Goal: Find specific page/section: Find specific page/section

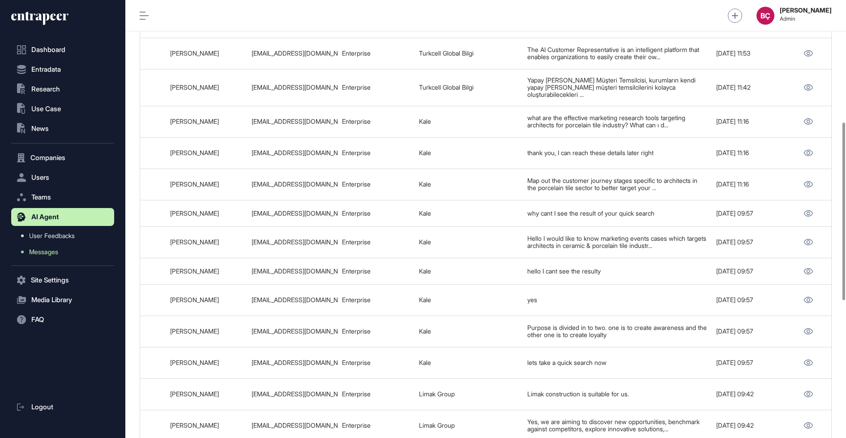
scroll to position [292, 0]
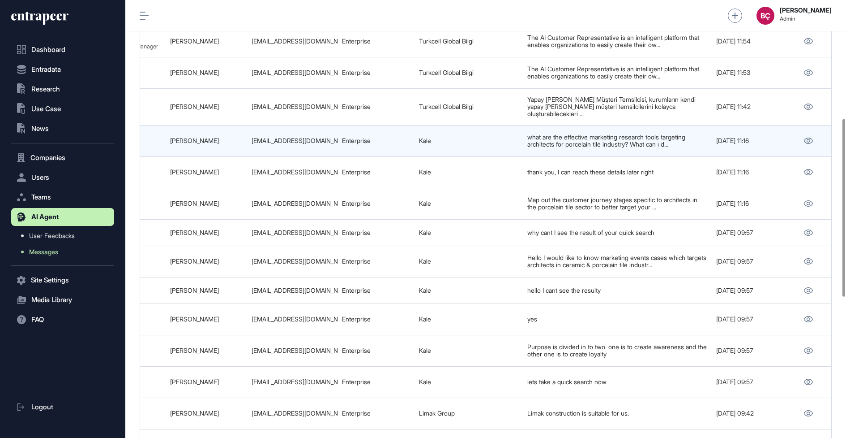
click at [543, 133] on div "what are the effective marketing research tools targeting architects for porcel…" at bounding box center [618, 140] width 180 height 15
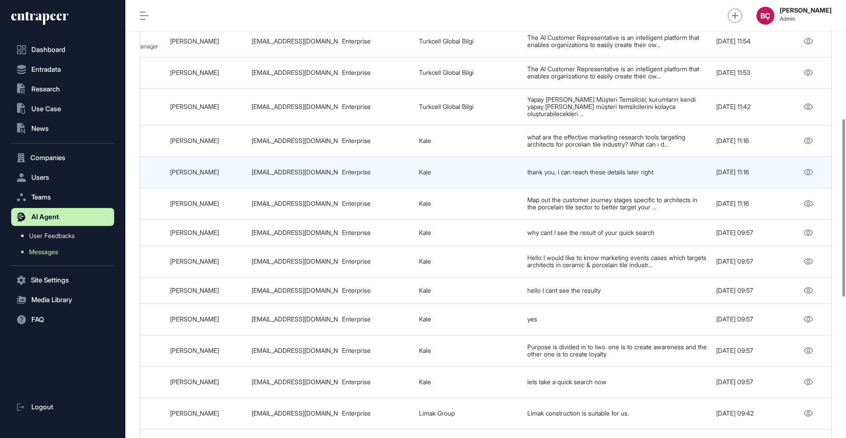
click at [543, 168] on div "thank you, I can reach these details later right" at bounding box center [618, 171] width 180 height 7
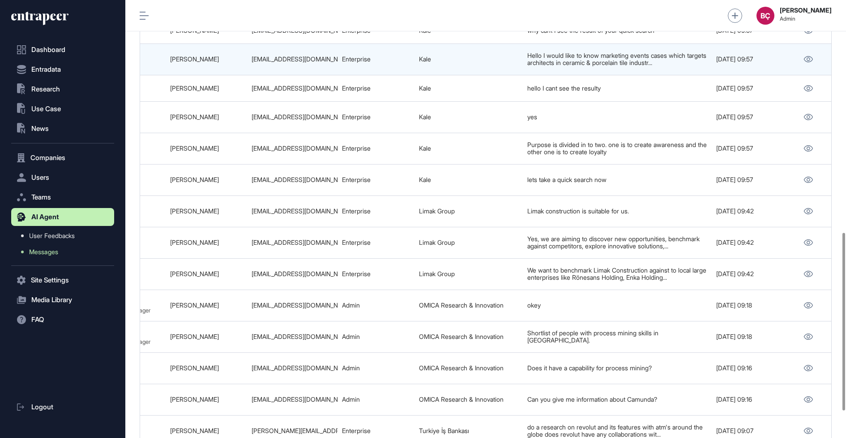
scroll to position [639, 0]
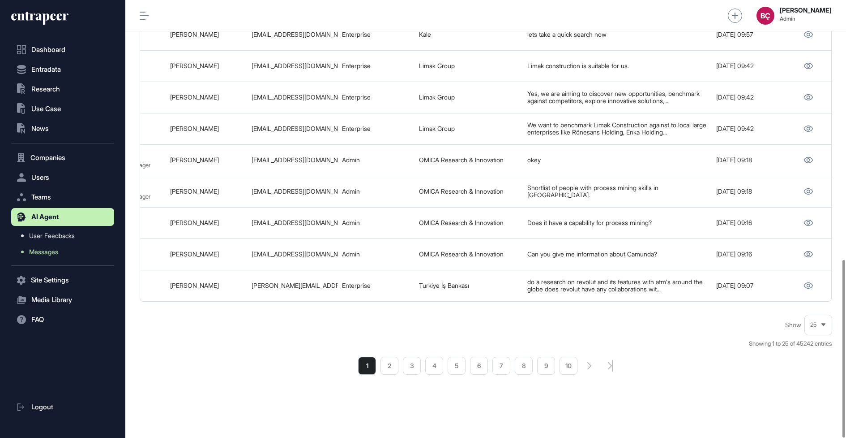
click at [370, 368] on li "1" at bounding box center [367, 365] width 18 height 18
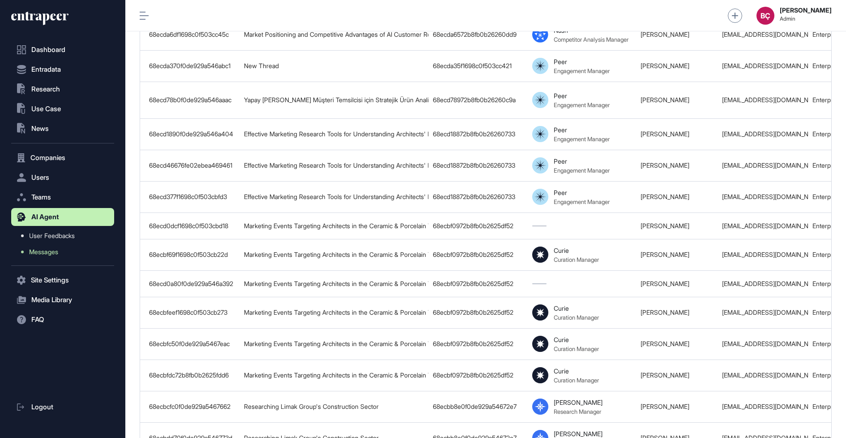
scroll to position [0, 471]
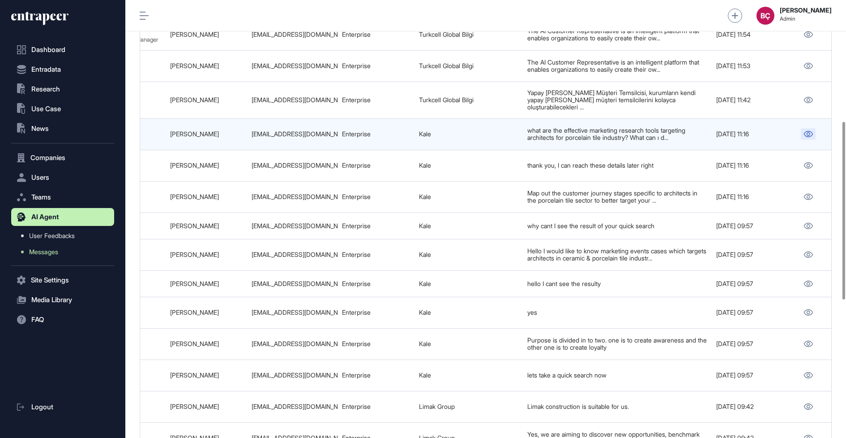
click at [808, 131] on icon at bounding box center [808, 134] width 9 height 6
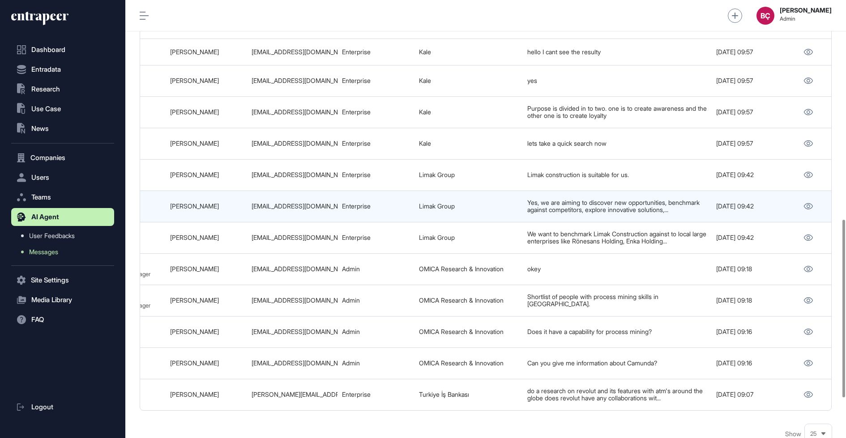
scroll to position [527, 0]
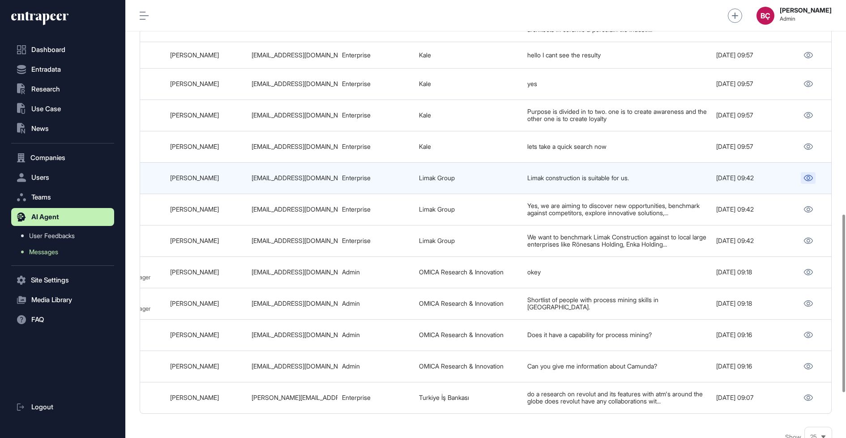
click at [805, 175] on icon at bounding box center [808, 178] width 9 height 6
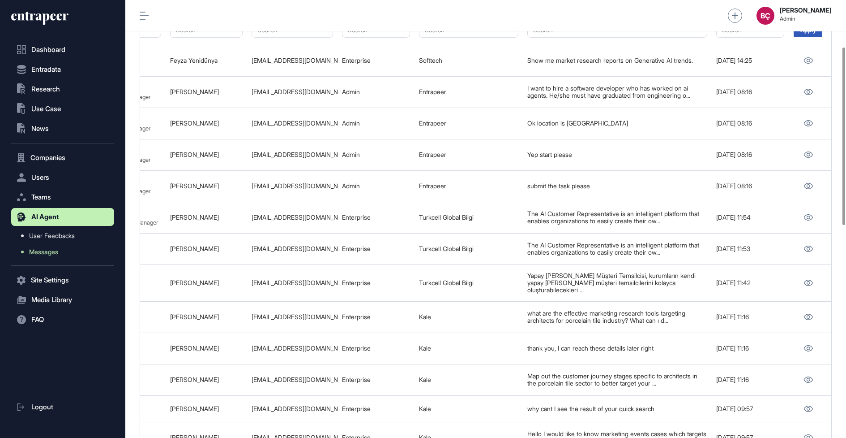
scroll to position [114, 0]
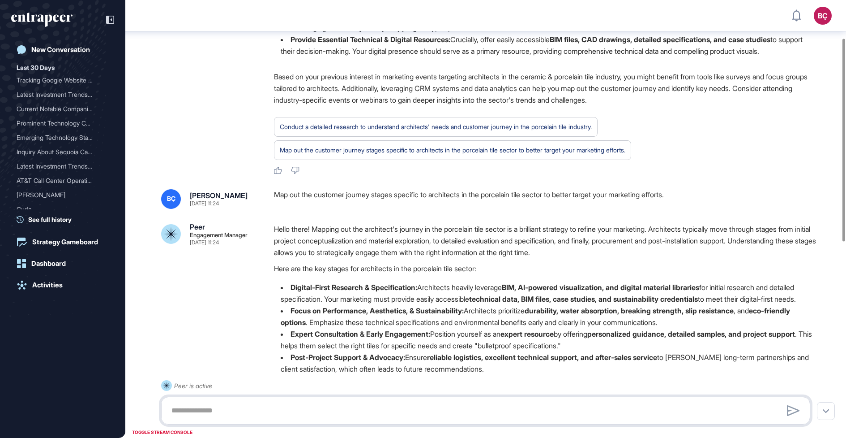
scroll to position [224, 0]
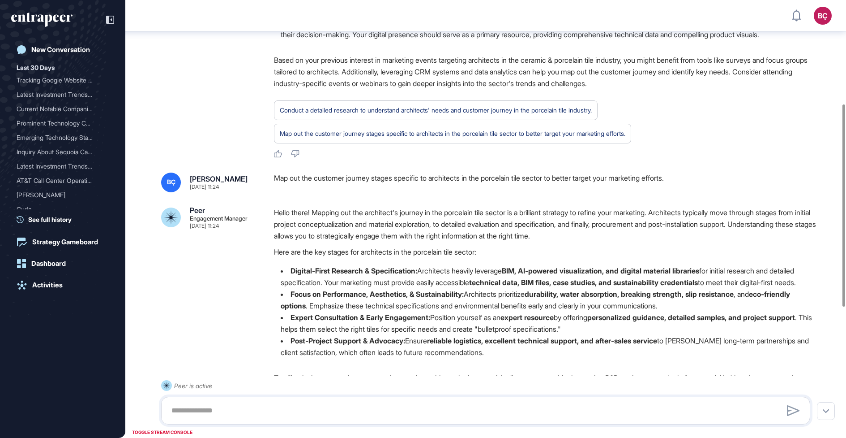
click at [406, 192] on div "Map out the customer journey stages specific to architects in the porcelain til…" at bounding box center [546, 182] width 544 height 20
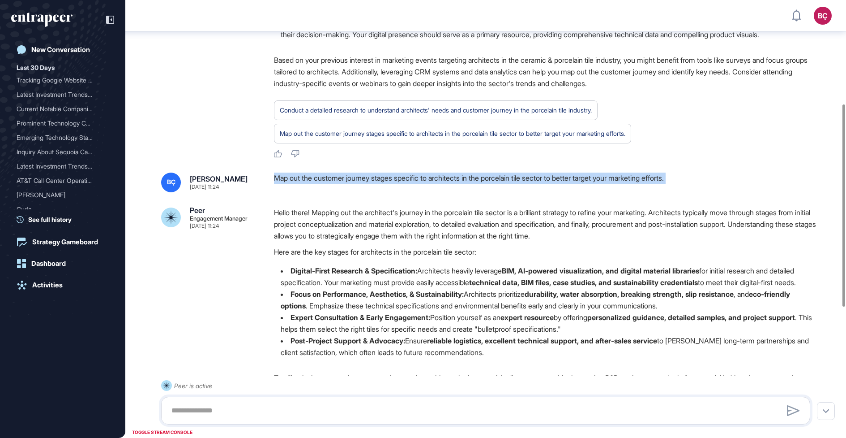
click at [406, 192] on div "Map out the customer journey stages specific to architects in the porcelain til…" at bounding box center [546, 182] width 544 height 20
click at [424, 192] on div "Map out the customer journey stages specific to architects in the porcelain til…" at bounding box center [546, 182] width 544 height 20
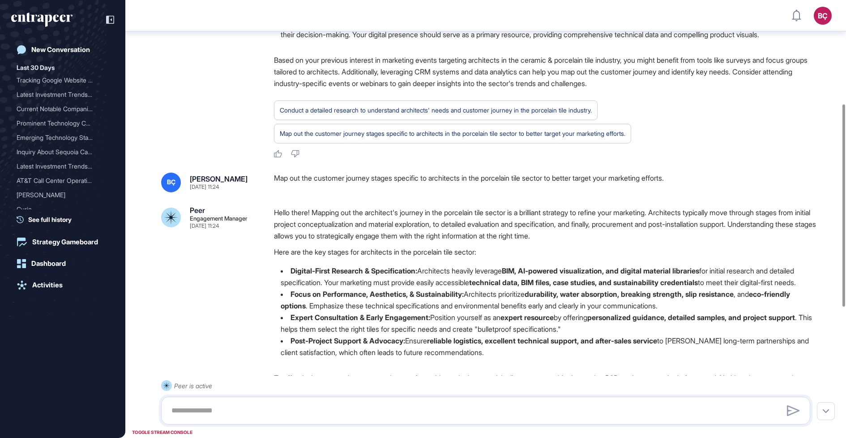
click at [407, 238] on p "Hello there! Mapping out the architect's journey in the porcelain tile sector i…" at bounding box center [546, 223] width 544 height 35
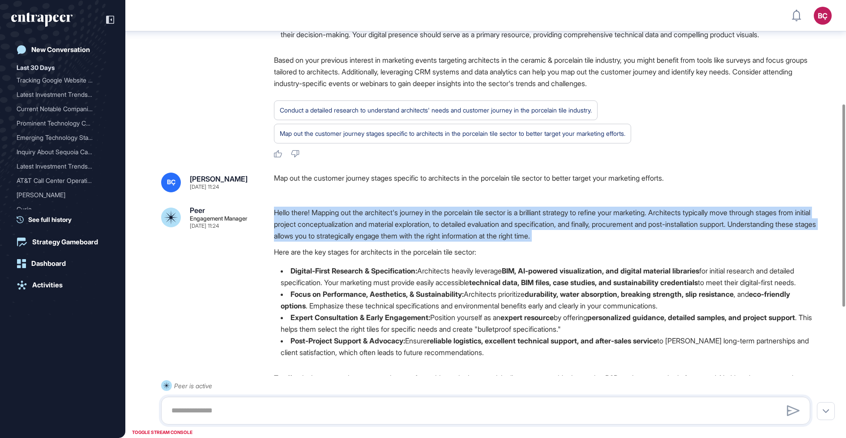
click at [397, 240] on p "Hello there! Mapping out the architect's journey in the porcelain tile sector i…" at bounding box center [546, 223] width 544 height 35
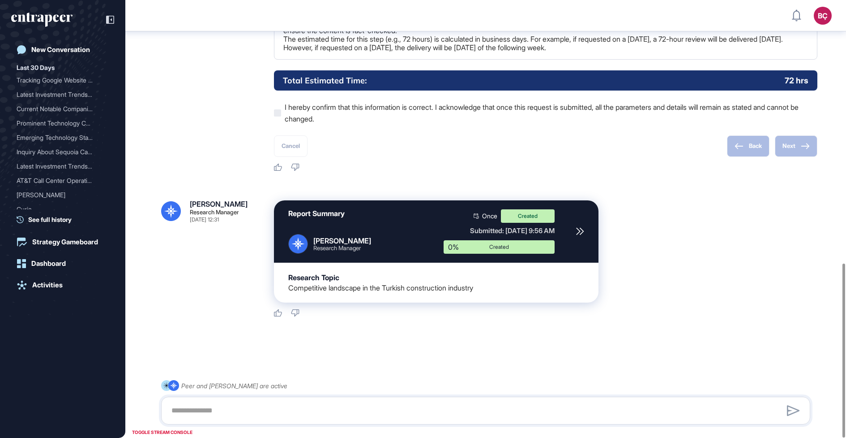
scroll to position [661, 0]
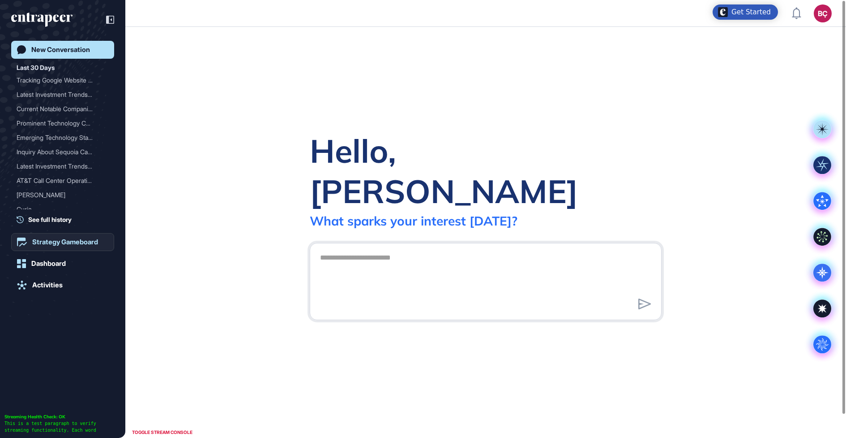
click at [60, 237] on link "Strategy Gameboard" at bounding box center [62, 242] width 103 height 18
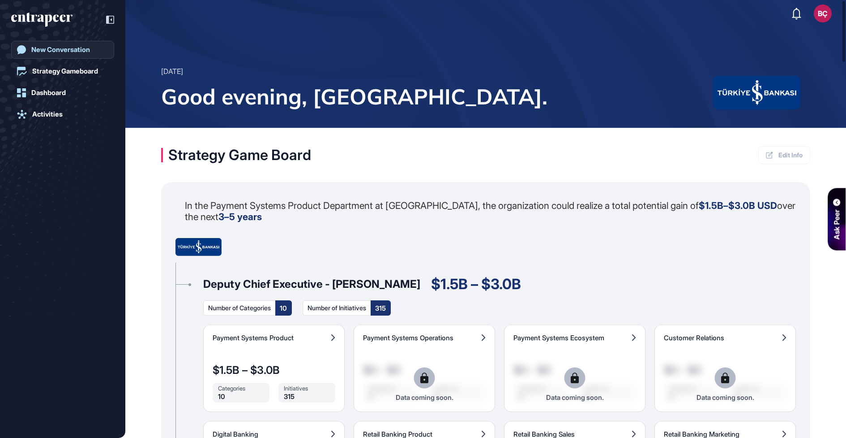
click at [54, 42] on link "New Conversation" at bounding box center [62, 50] width 103 height 18
